Goal: Task Accomplishment & Management: Manage account settings

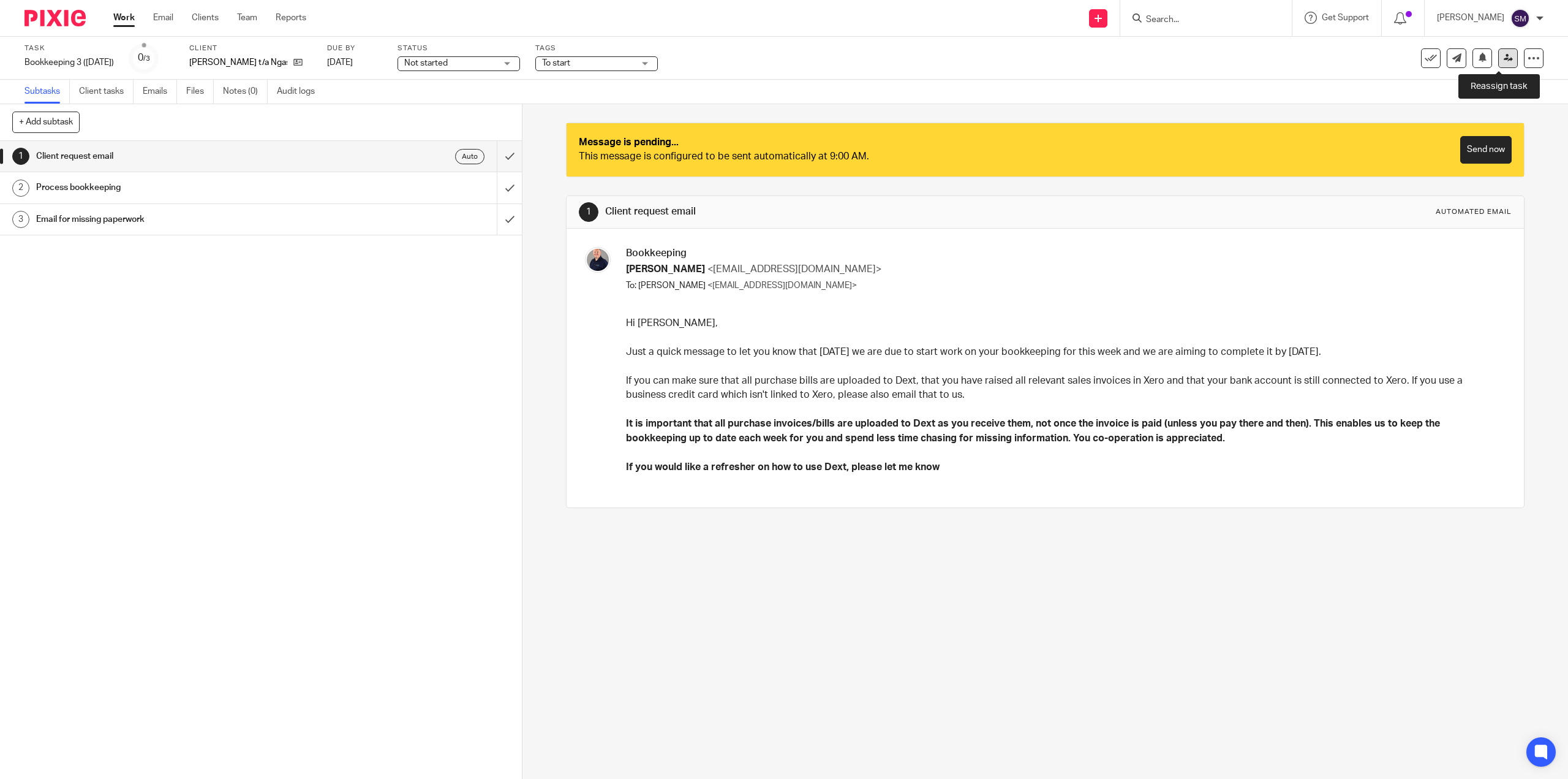
click at [1504, 53] on icon at bounding box center [1508, 58] width 9 height 9
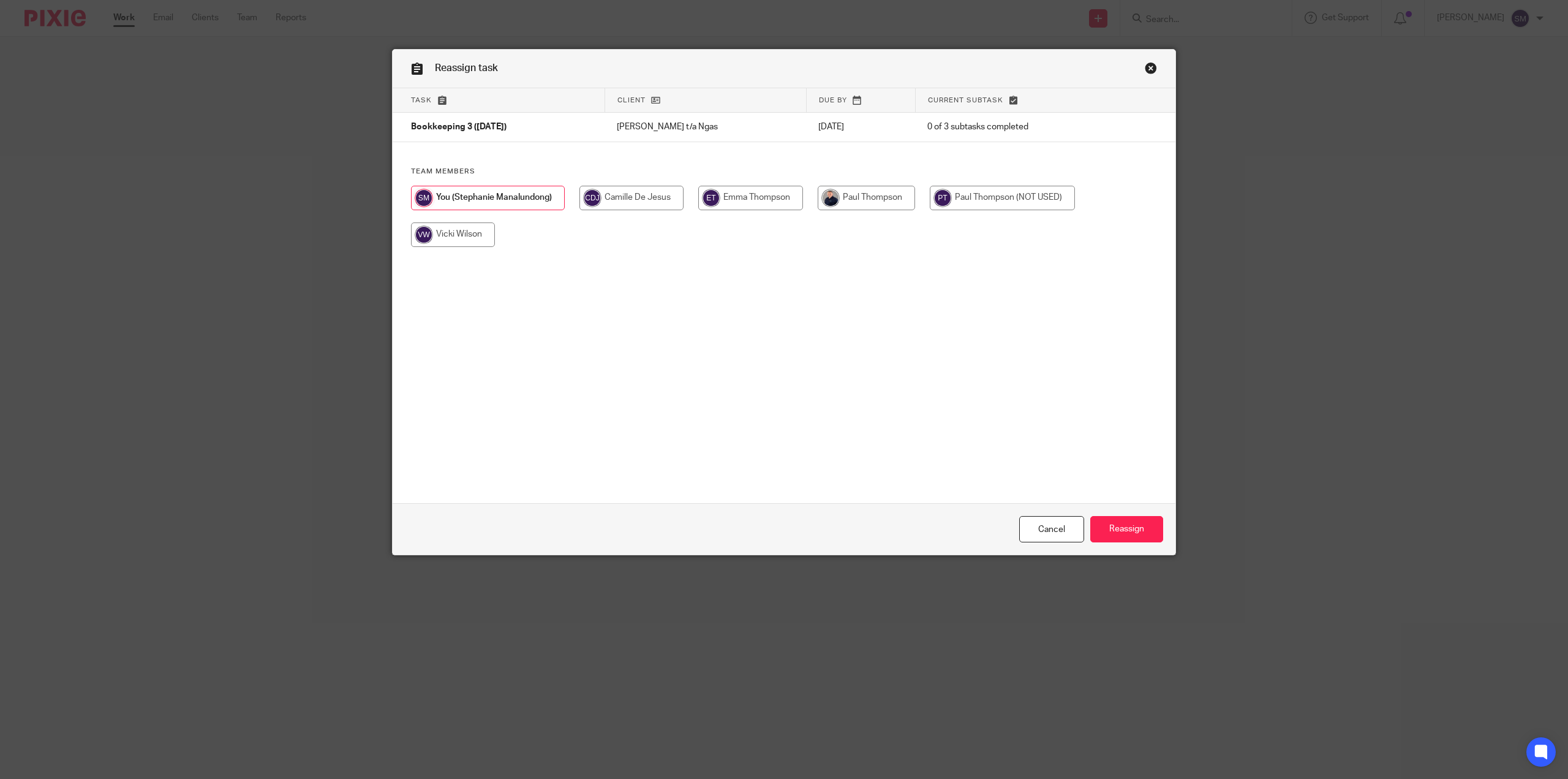
click at [857, 205] on input "radio" at bounding box center [866, 197] width 98 height 24
radio input "true"
drag, startPoint x: 1100, startPoint y: 527, endPoint x: 1137, endPoint y: 538, distance: 38.6
click at [1100, 527] on input "Reassign" at bounding box center [1127, 528] width 73 height 26
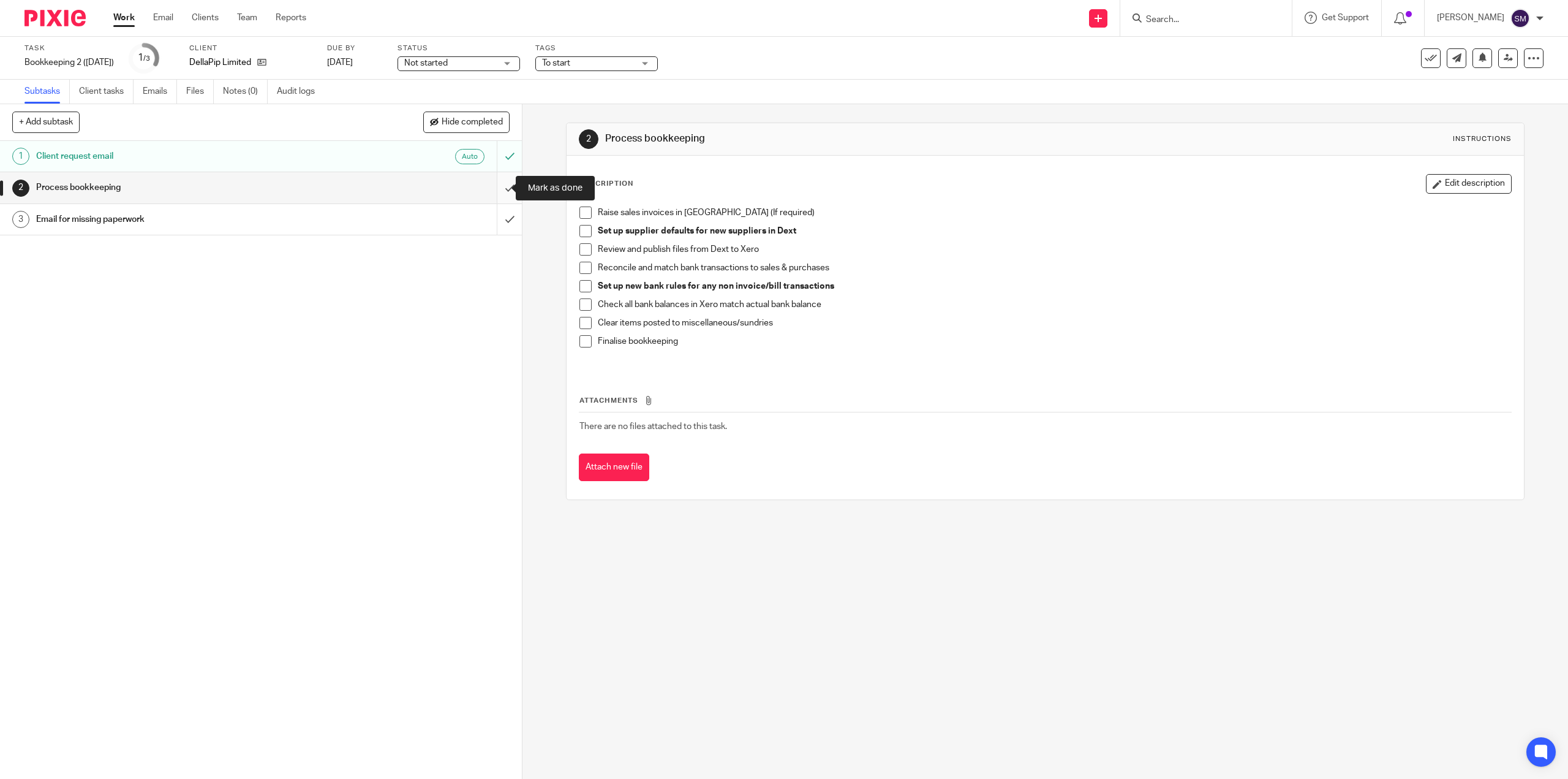
click at [503, 188] on input "submit" at bounding box center [260, 187] width 522 height 31
click at [496, 189] on input "submit" at bounding box center [260, 187] width 522 height 31
click at [498, 185] on input "submit" at bounding box center [260, 187] width 522 height 31
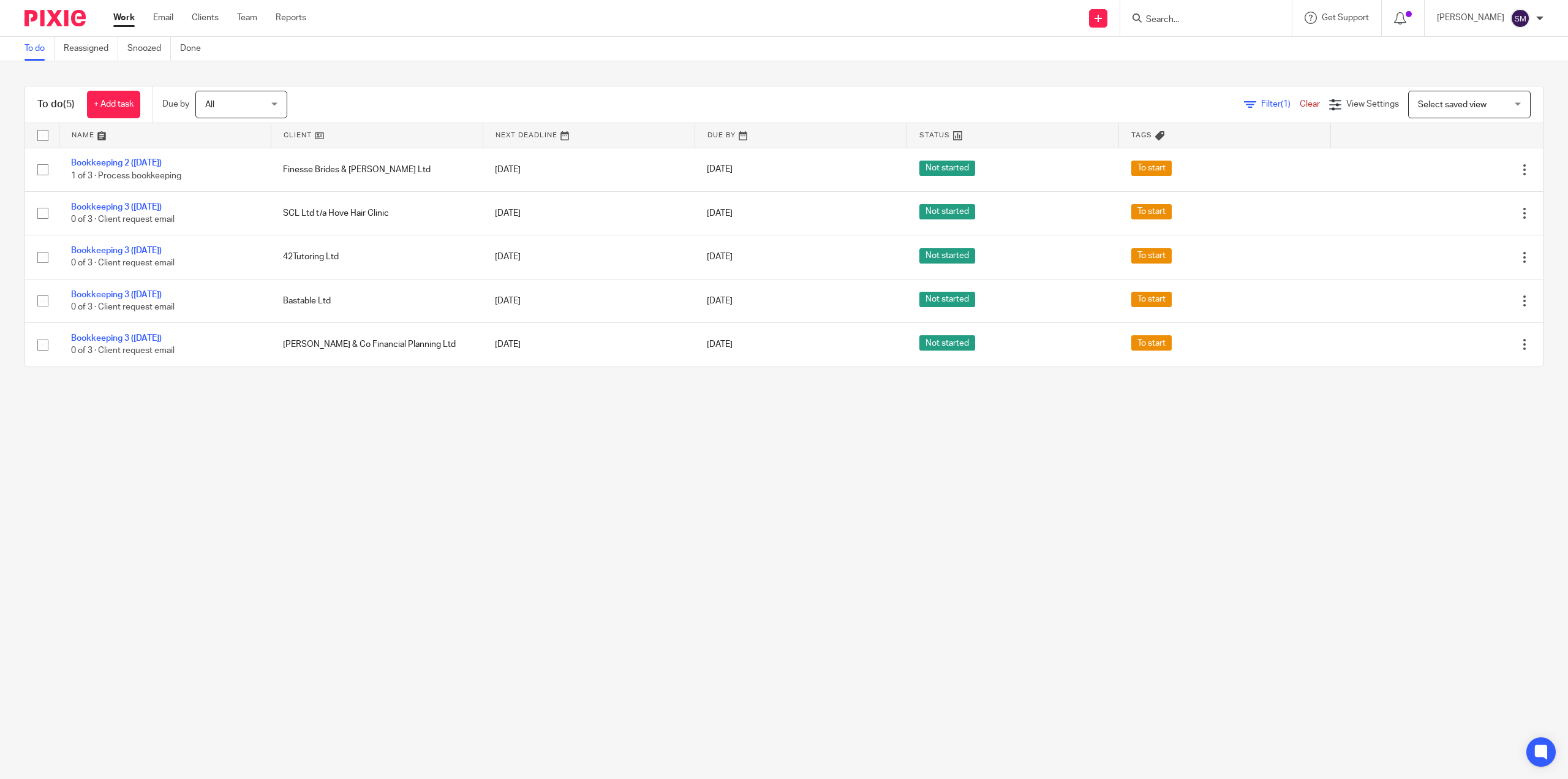
click at [514, 505] on main "To do Reassigned Snoozed Done To do (5) + Add task Due by All All [DATE] [DATE]…" at bounding box center [784, 389] width 1568 height 779
